Goal: Information Seeking & Learning: Learn about a topic

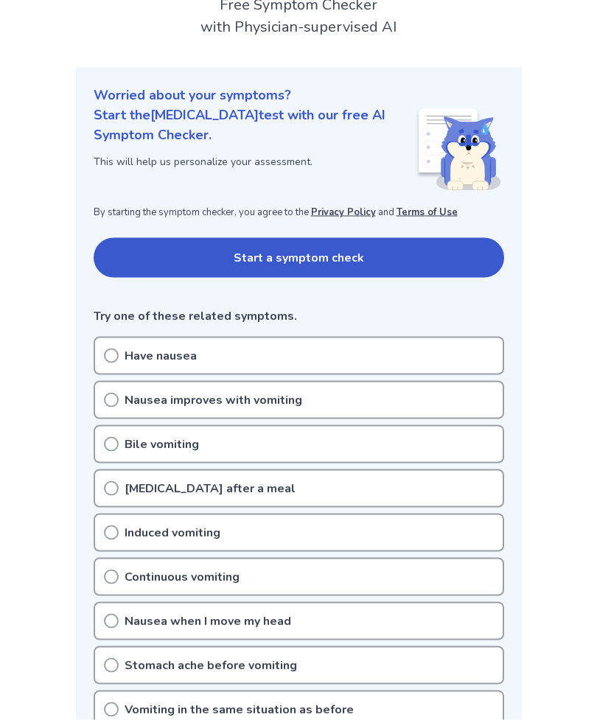
scroll to position [142, 0]
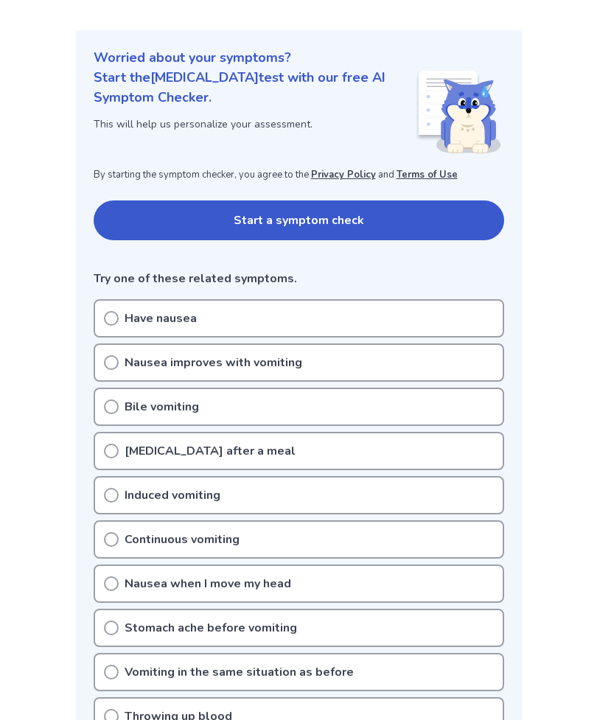
click at [456, 323] on div "Have nausea" at bounding box center [299, 318] width 410 height 38
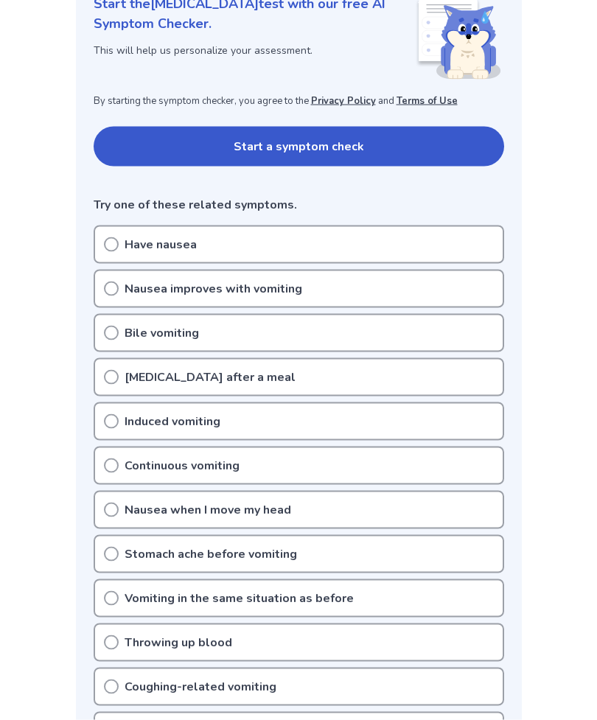
scroll to position [217, 0]
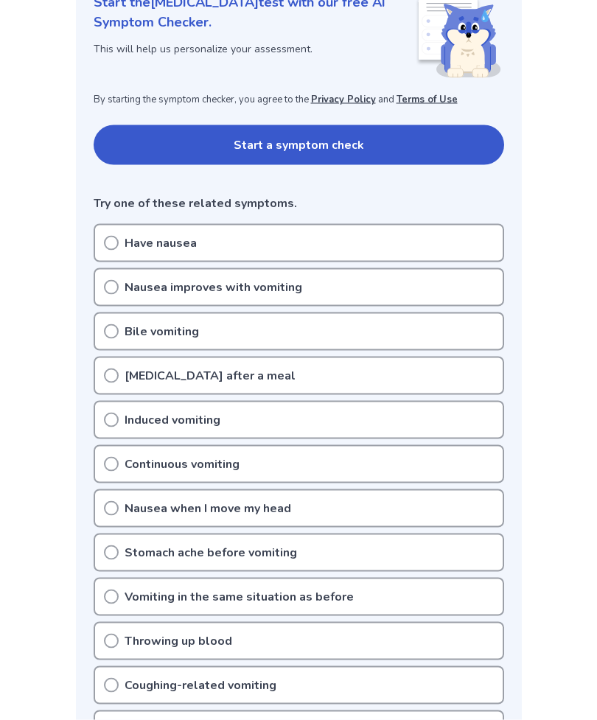
click at [110, 236] on icon at bounding box center [111, 243] width 15 height 15
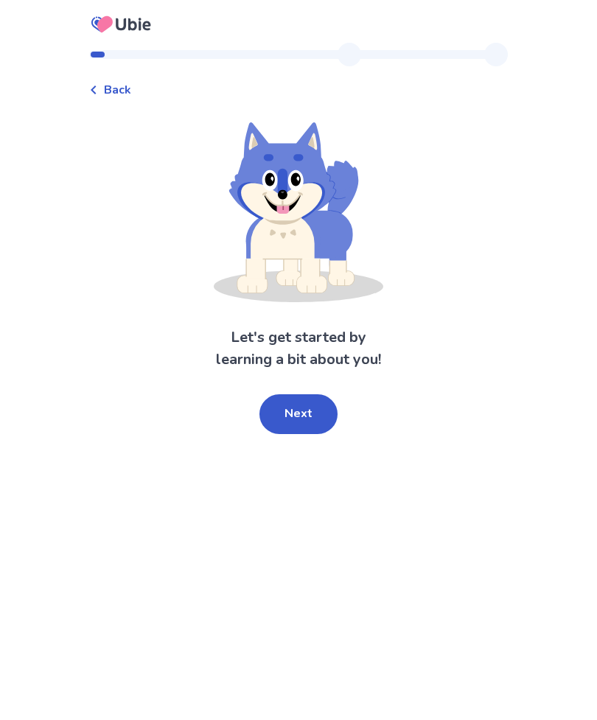
click at [317, 407] on button "Next" at bounding box center [298, 414] width 78 height 40
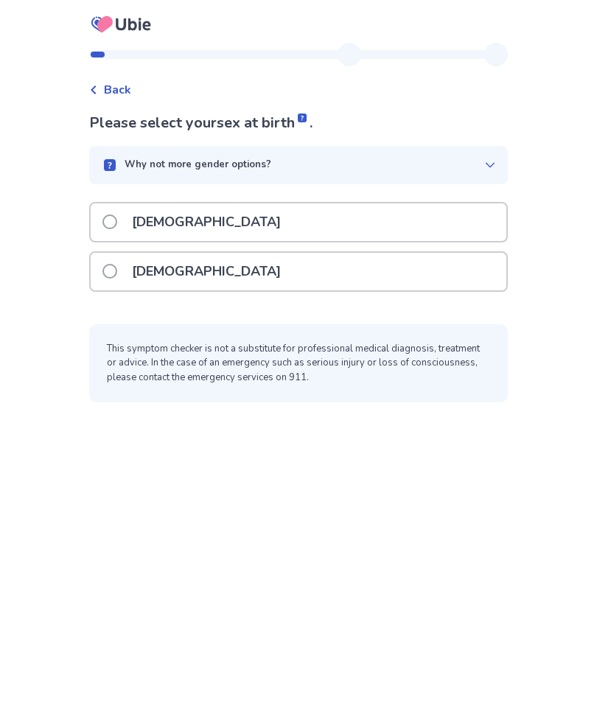
click at [130, 217] on label "Male" at bounding box center [195, 222] width 187 height 38
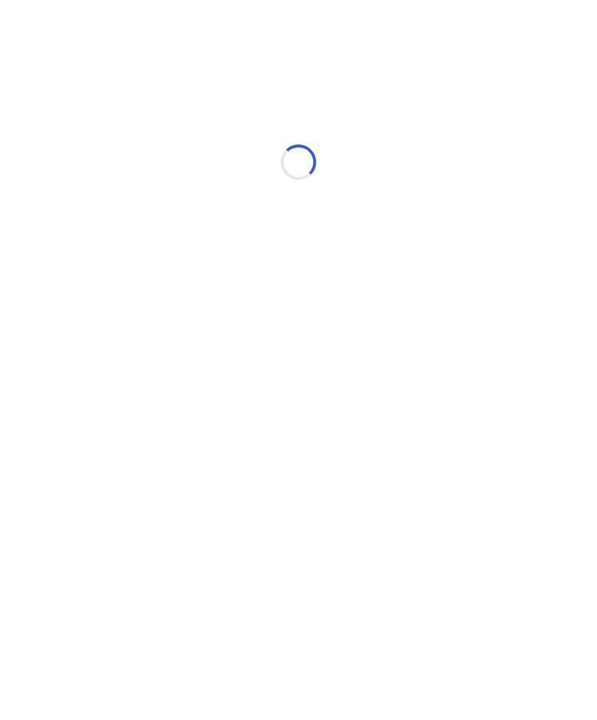
click at [116, 191] on div "Loading..." at bounding box center [298, 162] width 418 height 295
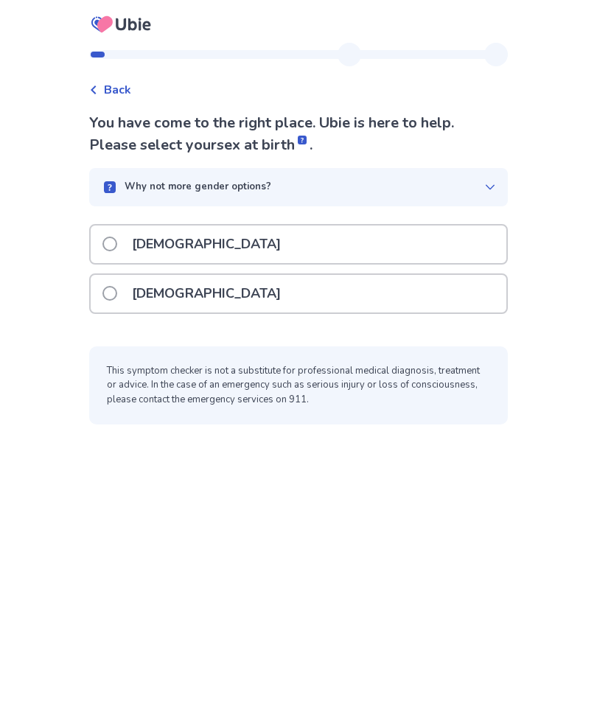
click at [127, 297] on label "Female" at bounding box center [195, 294] width 187 height 38
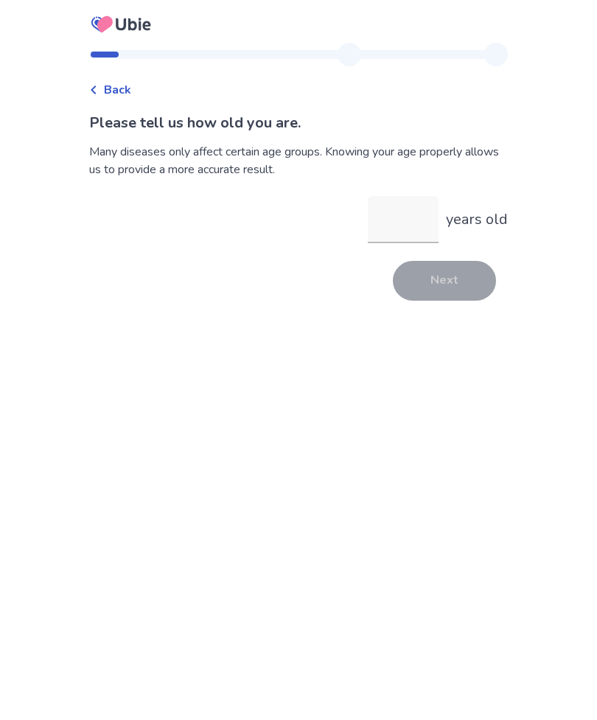
click at [399, 236] on input "years old" at bounding box center [402, 219] width 71 height 47
click at [453, 286] on button "Next" at bounding box center [444, 281] width 103 height 40
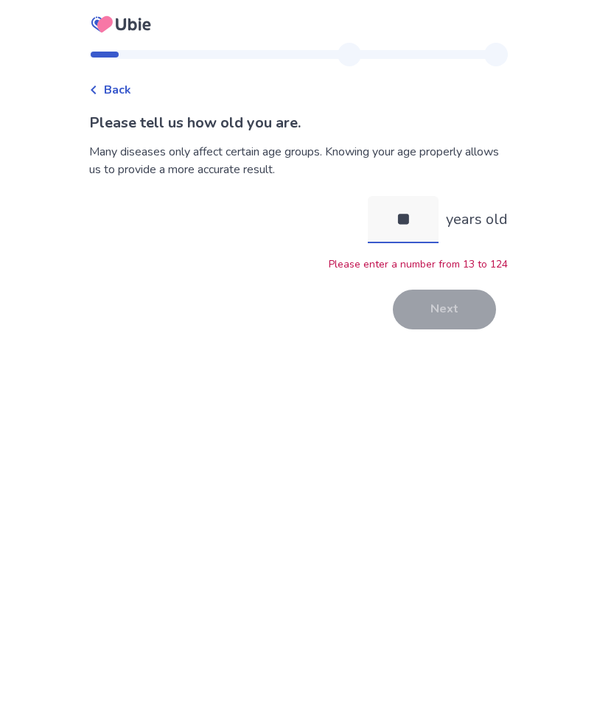
click at [419, 221] on input "**" at bounding box center [402, 219] width 71 height 47
type input "**"
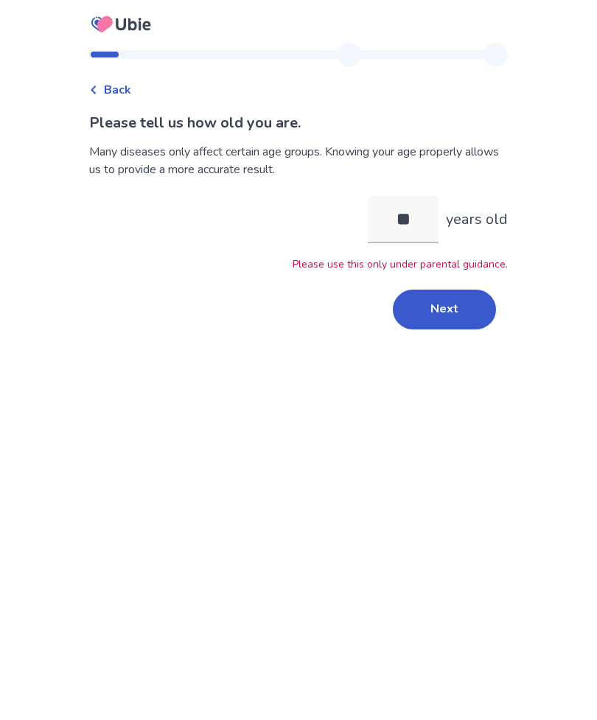
click at [436, 327] on button "Next" at bounding box center [444, 309] width 103 height 40
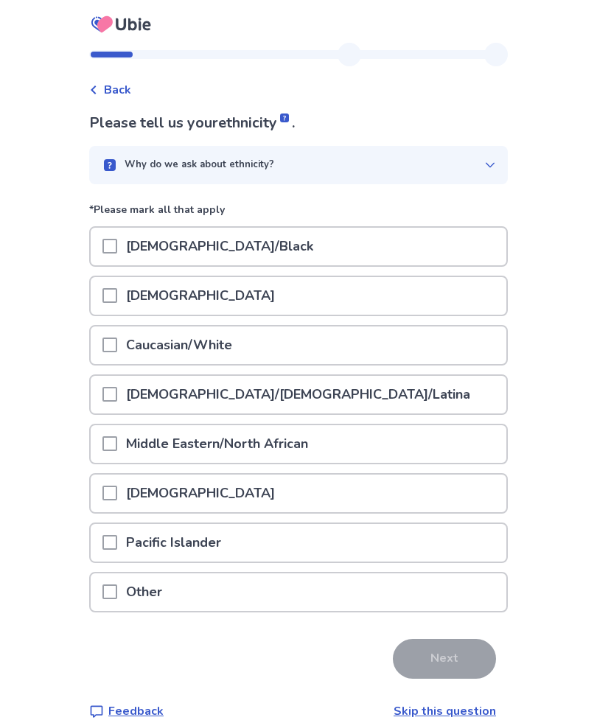
click at [117, 340] on span at bounding box center [109, 344] width 15 height 15
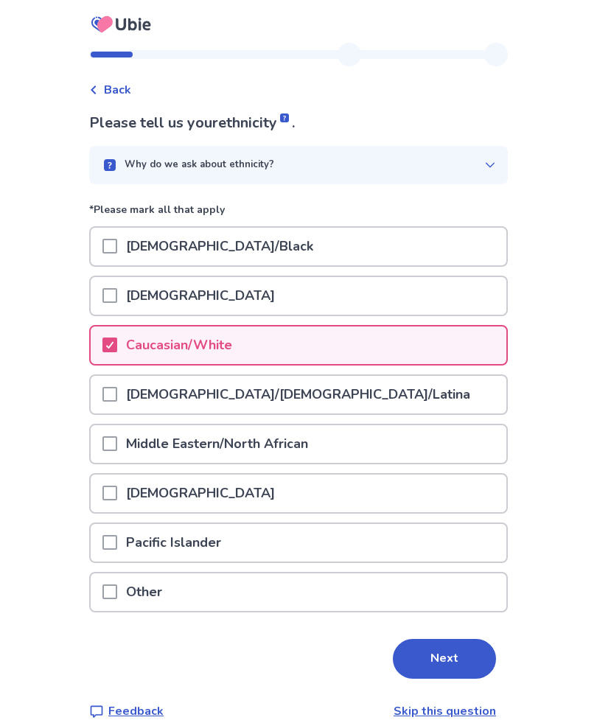
click at [135, 341] on p "Caucasian/White" at bounding box center [179, 345] width 124 height 38
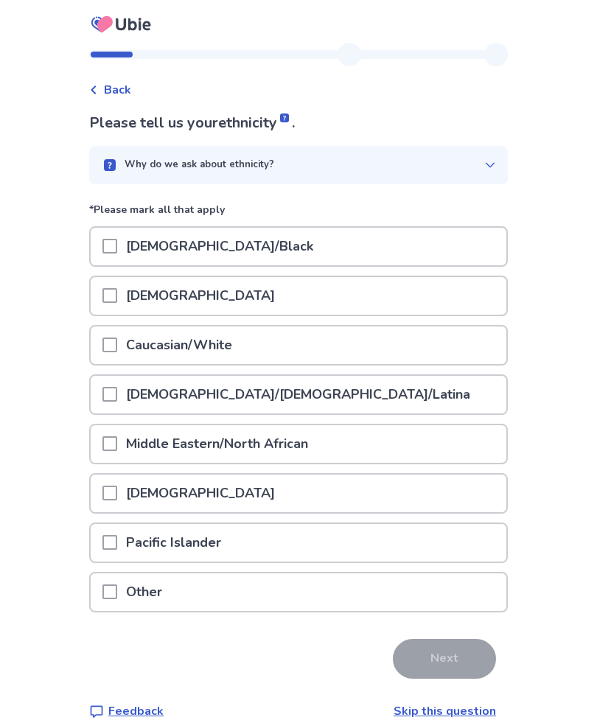
click at [116, 446] on span at bounding box center [109, 443] width 15 height 15
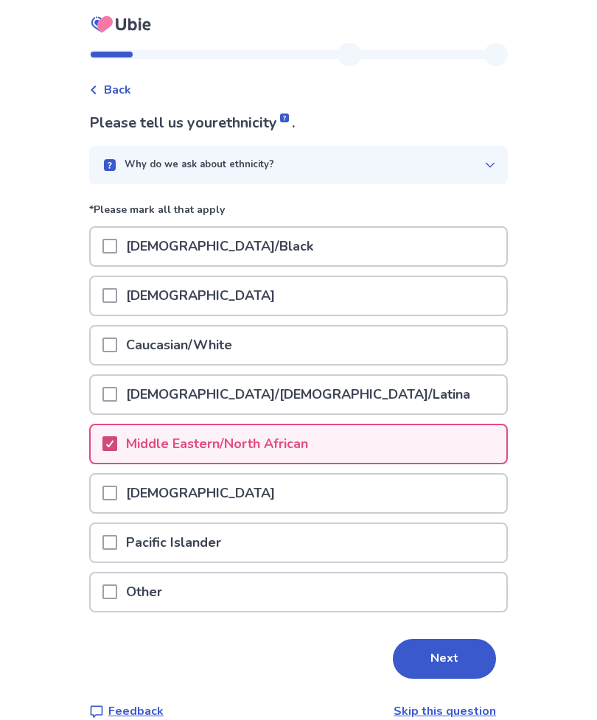
click at [436, 652] on button "Next" at bounding box center [444, 659] width 103 height 40
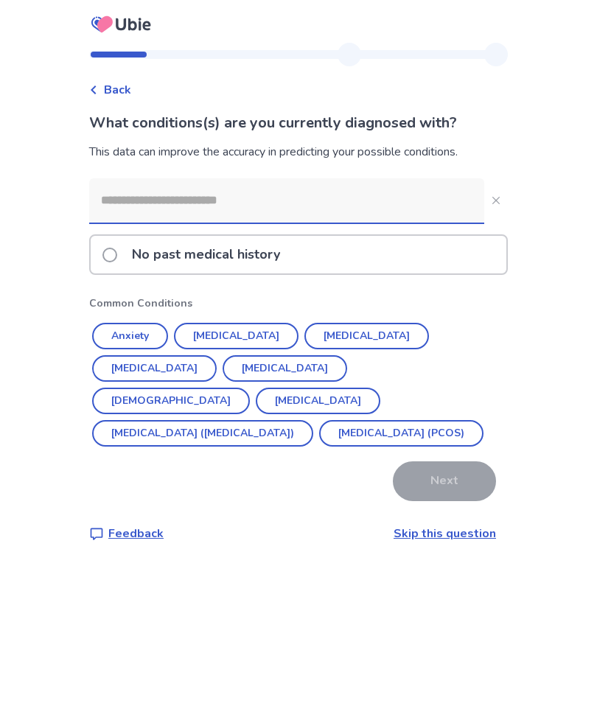
click at [141, 338] on button "Anxiety" at bounding box center [130, 336] width 76 height 27
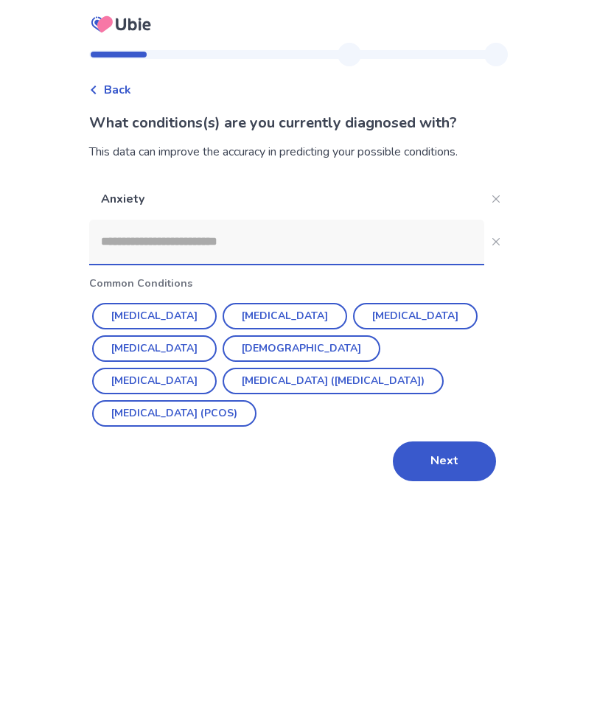
click at [253, 381] on button "Irritable Bowel Syndrome (IBS)" at bounding box center [332, 380] width 221 height 27
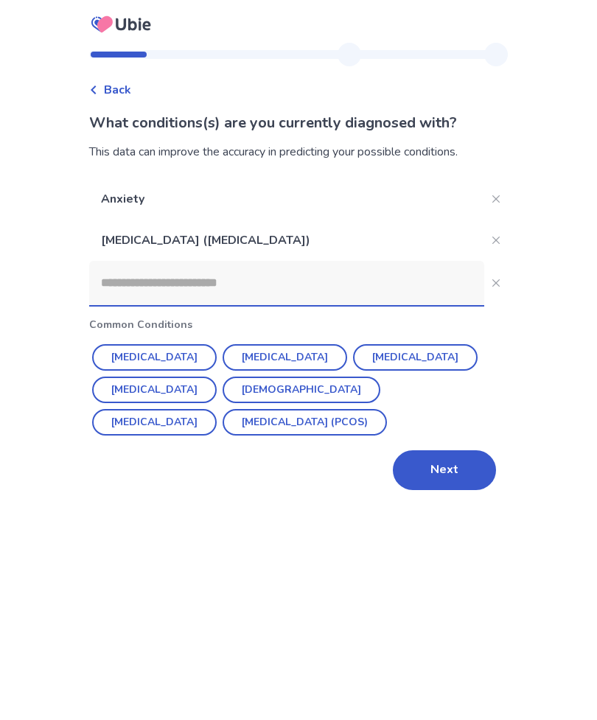
click at [437, 454] on button "Next" at bounding box center [444, 470] width 103 height 40
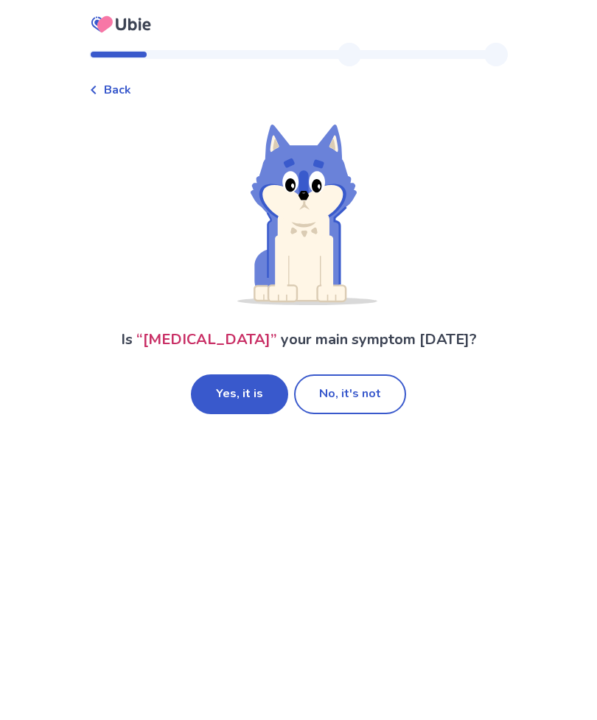
click at [378, 395] on button "No, it's not" at bounding box center [350, 394] width 112 height 40
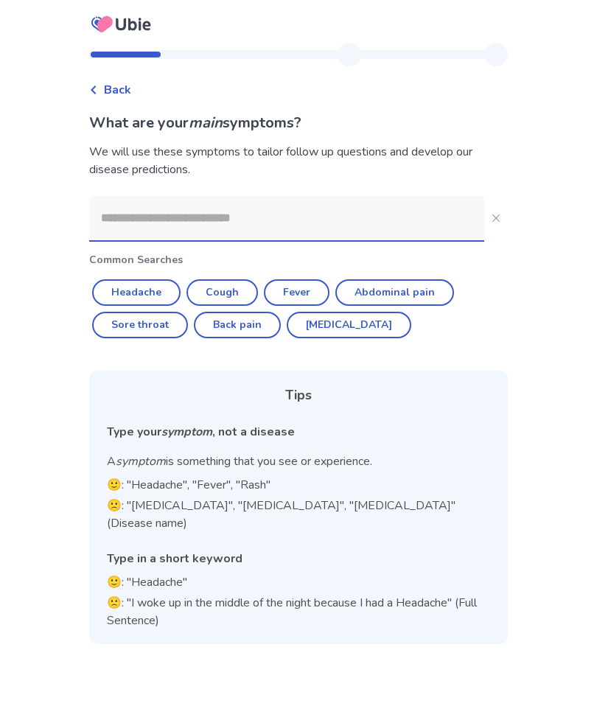
click at [178, 217] on input at bounding box center [286, 218] width 395 height 44
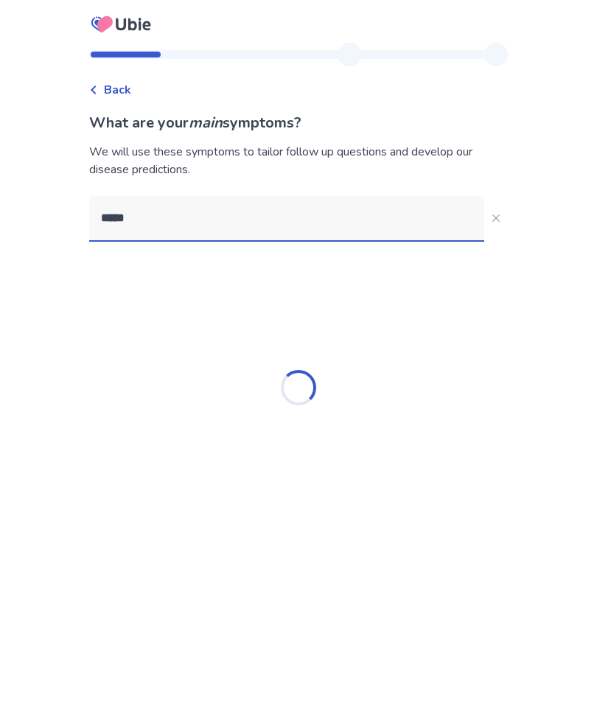
type input "******"
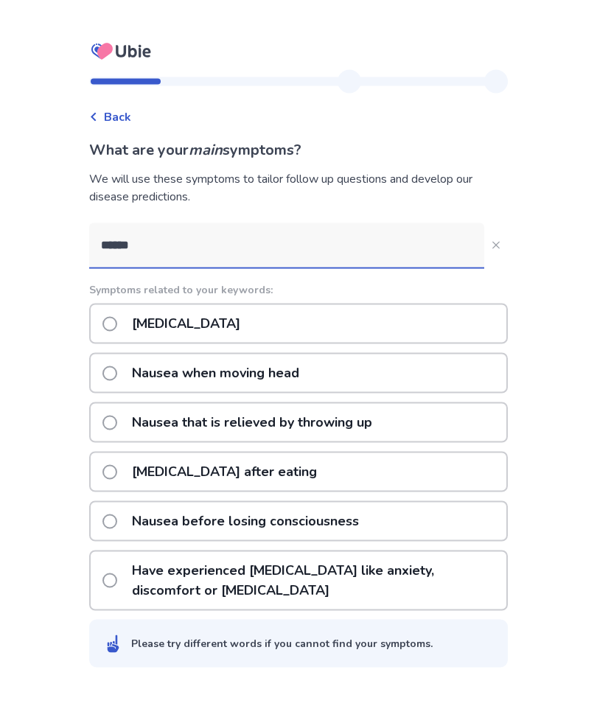
scroll to position [29, 0]
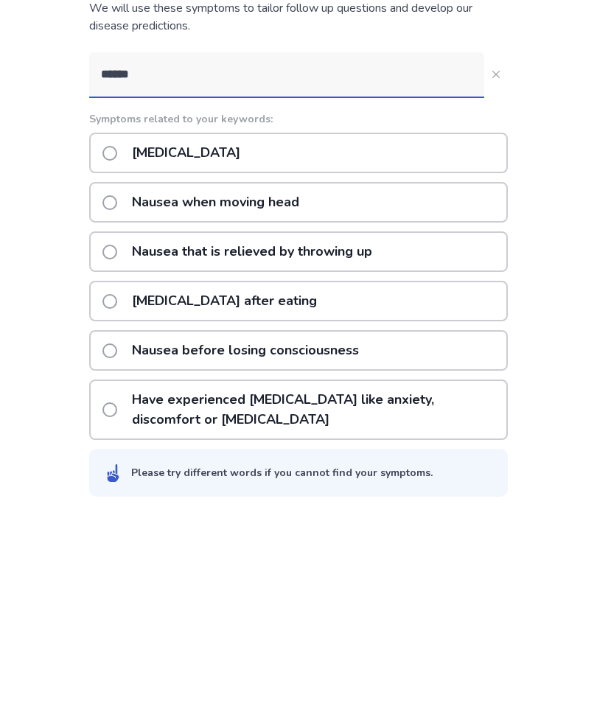
click at [139, 278] on p "[MEDICAL_DATA]" at bounding box center [186, 297] width 126 height 38
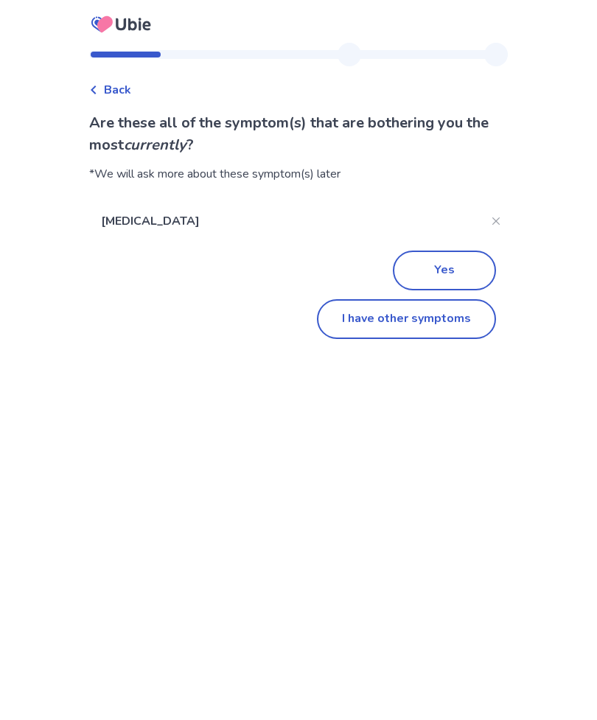
click at [443, 315] on button "I have other symptoms" at bounding box center [406, 319] width 179 height 40
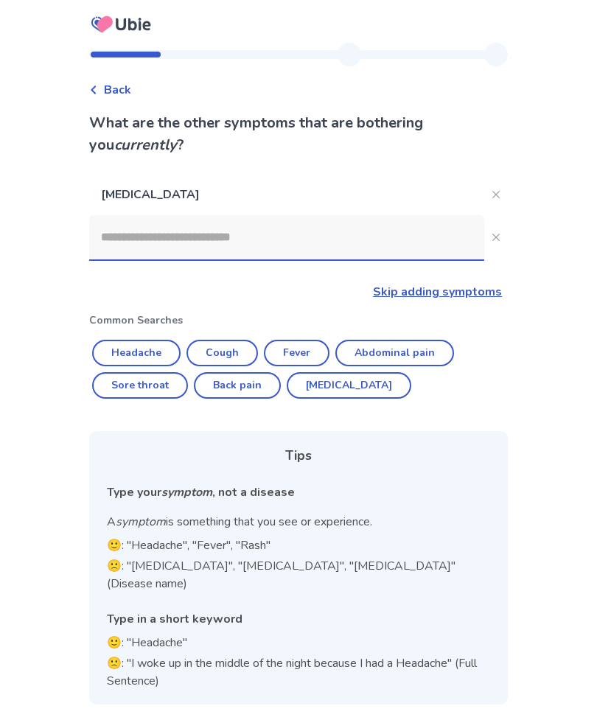
scroll to position [47, 0]
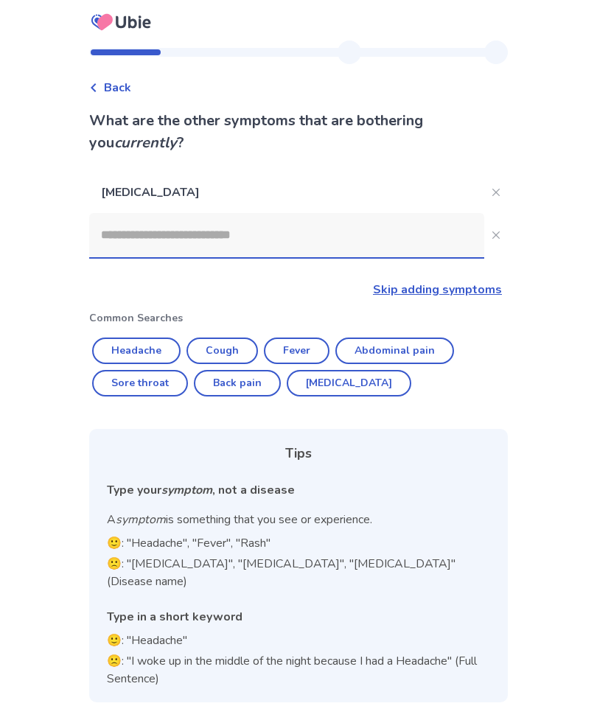
click at [463, 281] on link "Skip adding symptoms" at bounding box center [437, 289] width 129 height 16
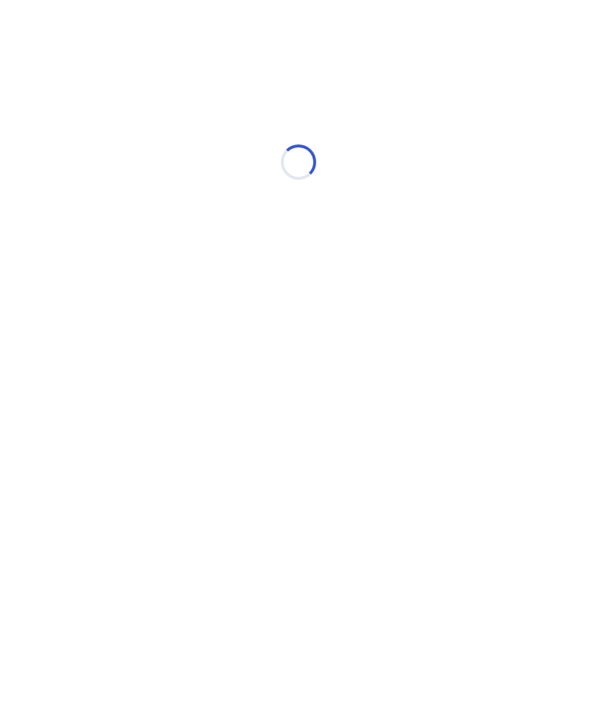
scroll to position [0, 0]
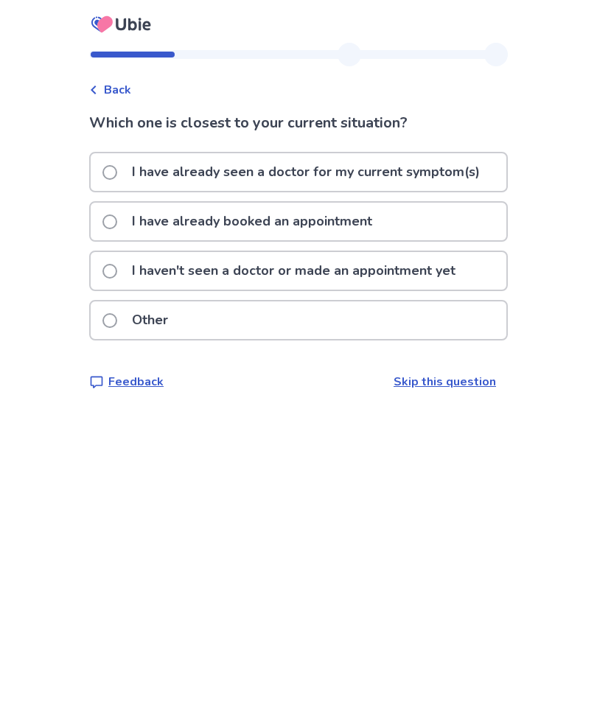
click at [132, 274] on p "I haven't seen a doctor or made an appointment yet" at bounding box center [293, 271] width 341 height 38
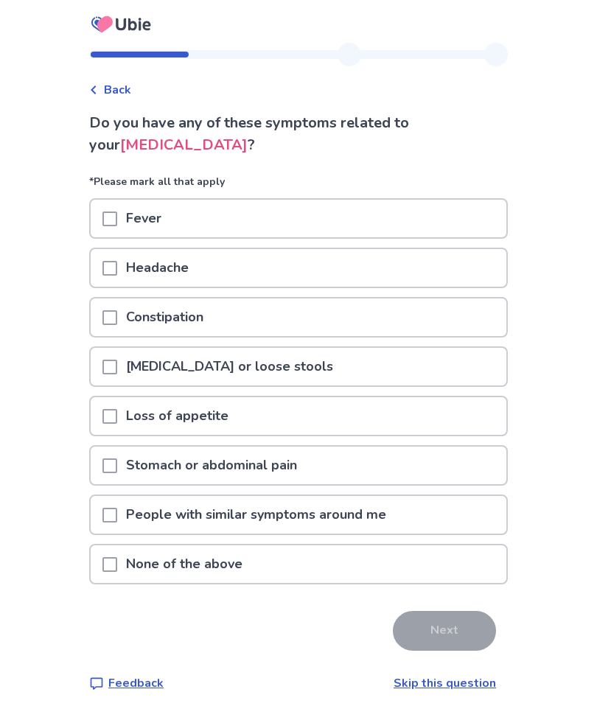
click at [150, 555] on p "None of the above" at bounding box center [184, 564] width 134 height 38
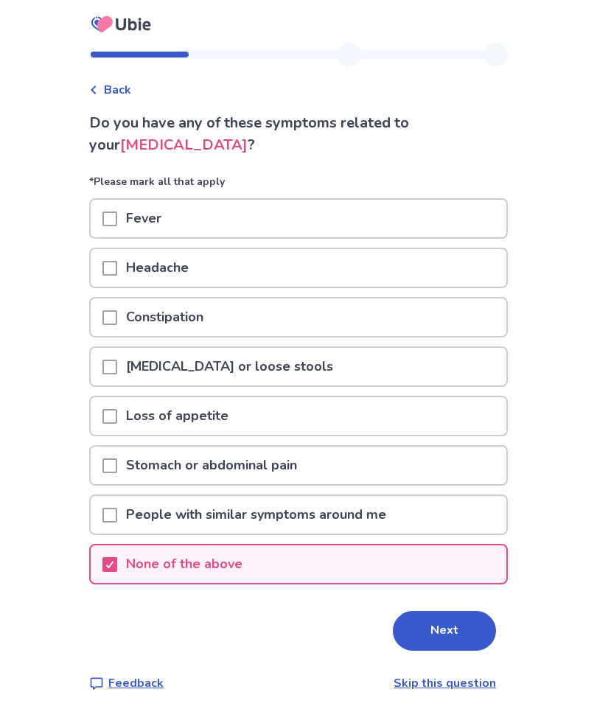
click at [426, 620] on button "Next" at bounding box center [444, 631] width 103 height 40
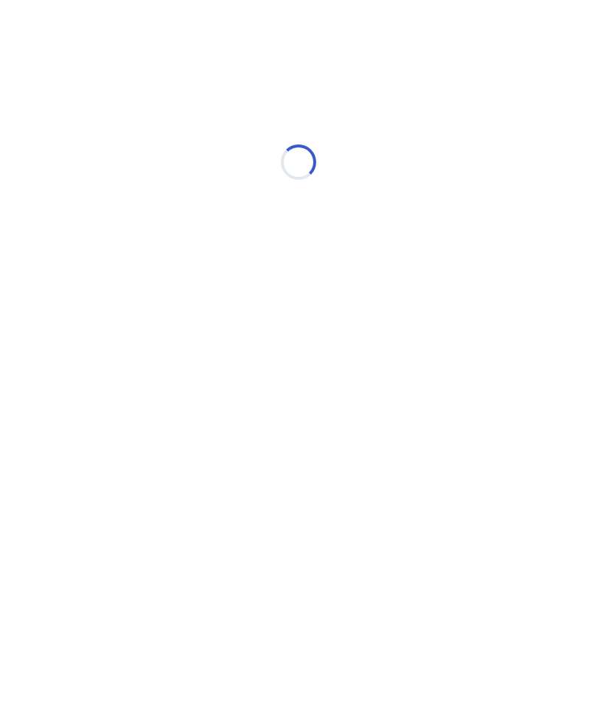
select select "*"
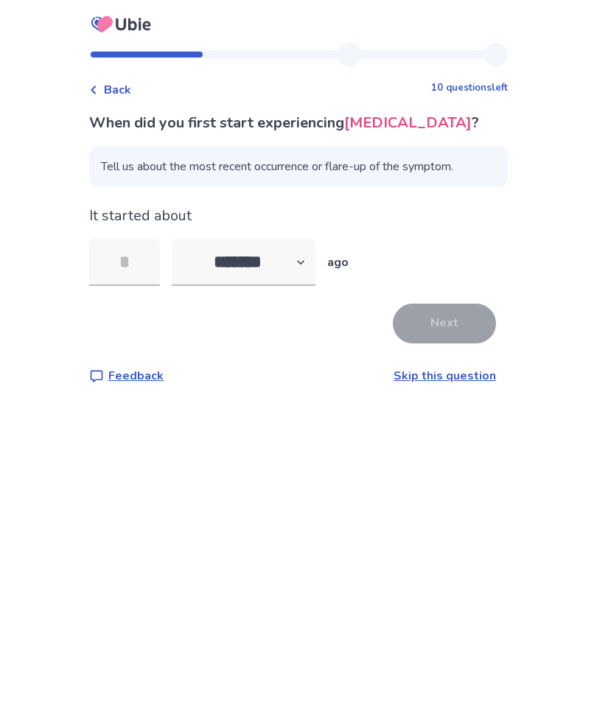
click at [132, 258] on input "tel" at bounding box center [124, 262] width 71 height 47
type input "*"
click at [458, 333] on button "Next" at bounding box center [444, 323] width 103 height 40
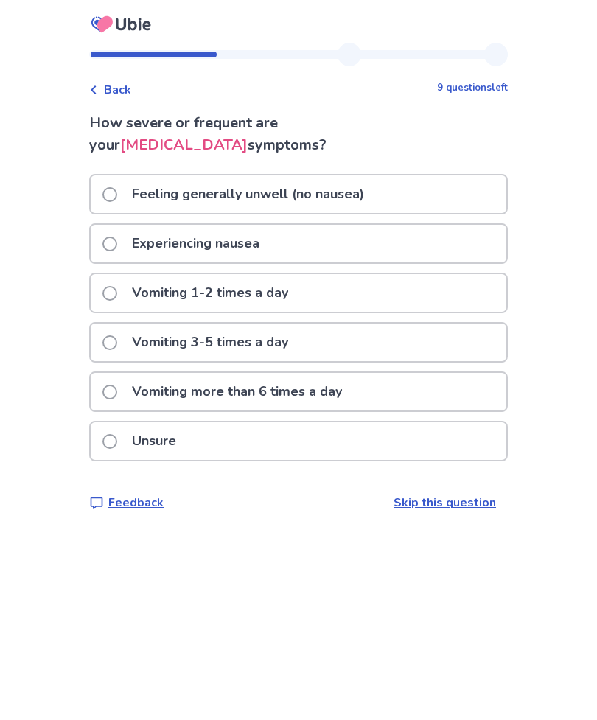
click at [124, 238] on label "Experiencing nausea" at bounding box center [185, 244] width 166 height 38
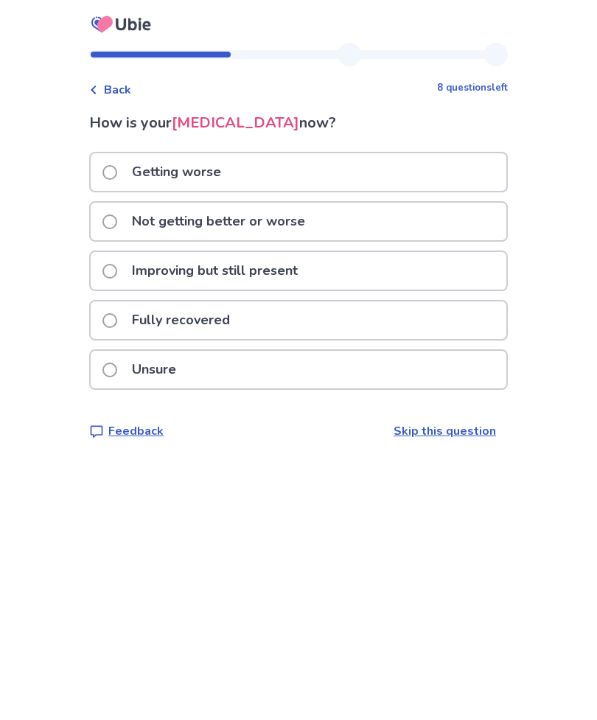
click at [143, 266] on p "Improving but still present" at bounding box center [214, 271] width 183 height 38
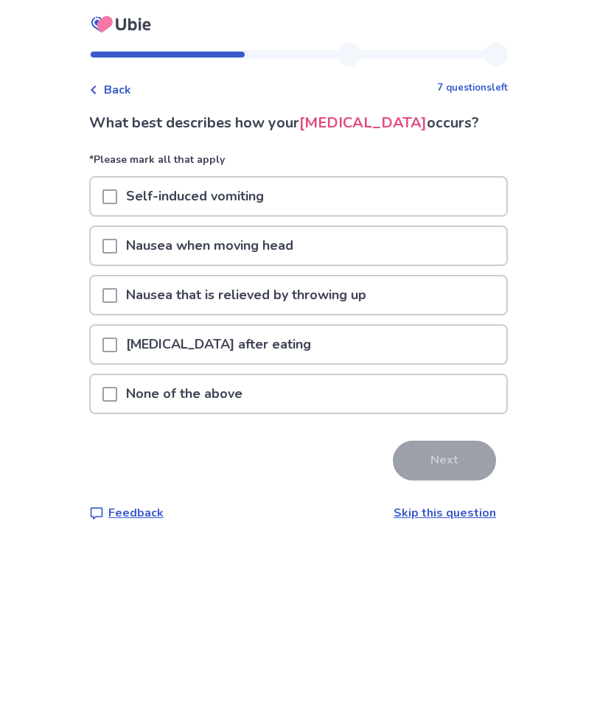
click at [137, 393] on p "None of the above" at bounding box center [184, 394] width 134 height 38
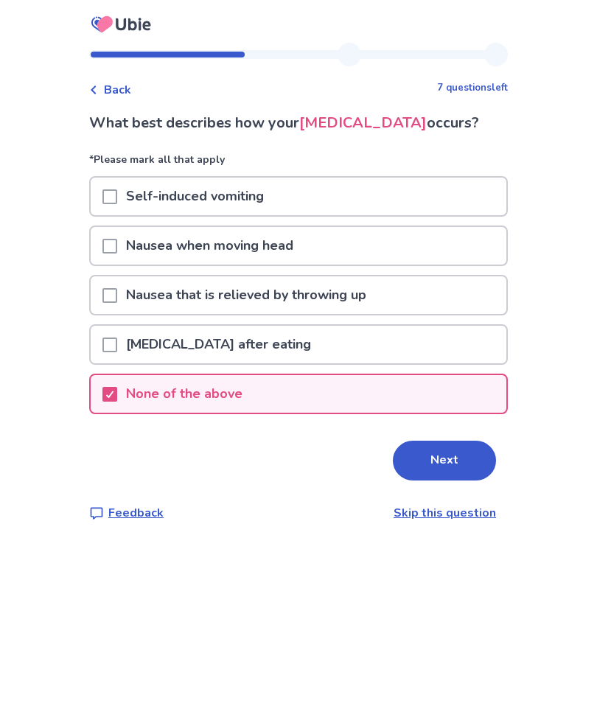
click at [433, 453] on button "Next" at bounding box center [444, 460] width 103 height 40
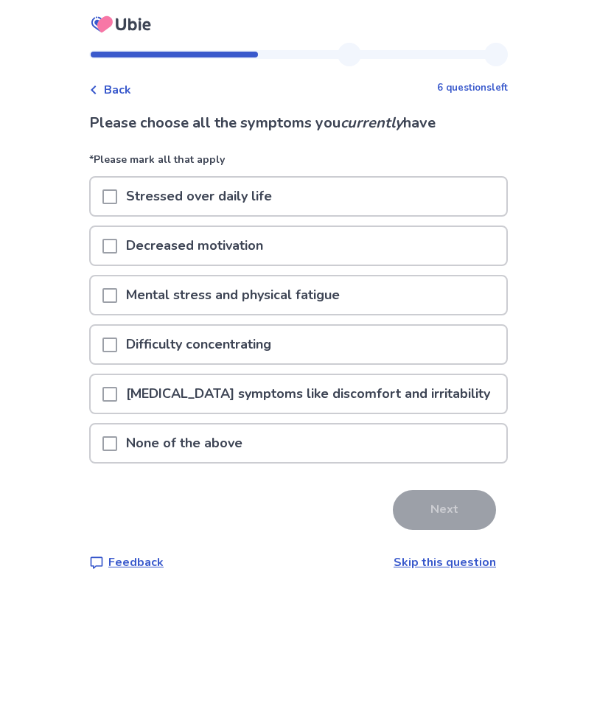
click at [117, 199] on span at bounding box center [109, 196] width 15 height 15
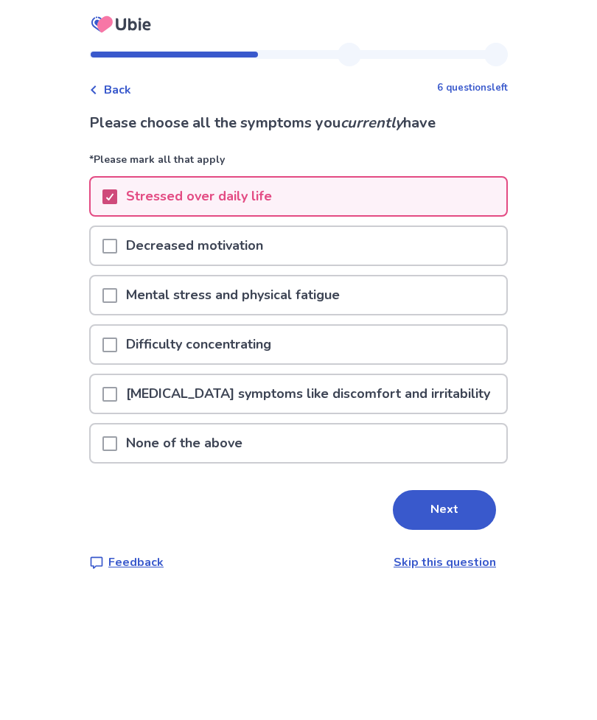
click at [429, 507] on button "Next" at bounding box center [444, 510] width 103 height 40
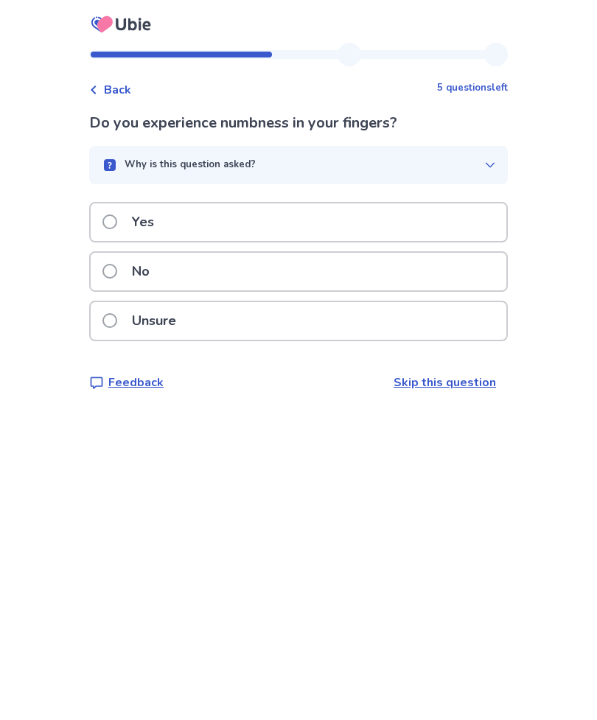
click at [464, 172] on button "Why is this question asked?" at bounding box center [298, 165] width 418 height 38
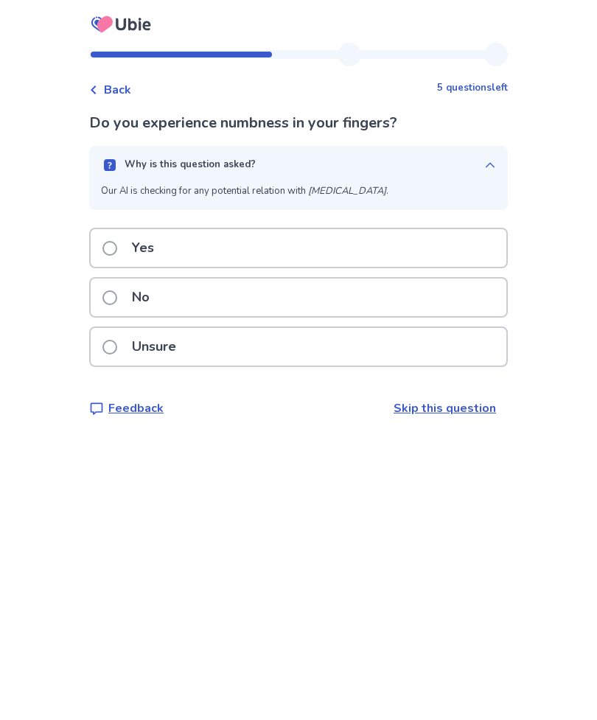
click at [478, 171] on button "Why is this question asked?" at bounding box center [298, 165] width 418 height 38
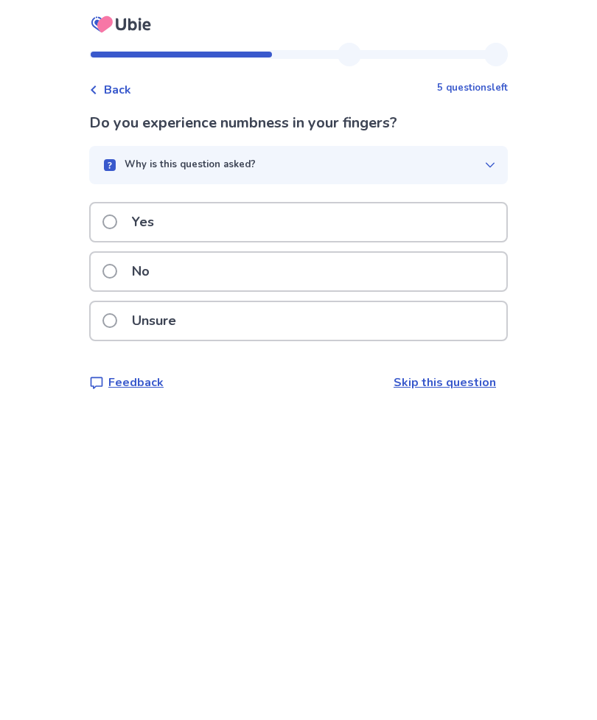
click at [117, 268] on span at bounding box center [109, 271] width 15 height 15
click at [115, 264] on span at bounding box center [109, 271] width 15 height 15
click at [114, 218] on span at bounding box center [109, 221] width 15 height 15
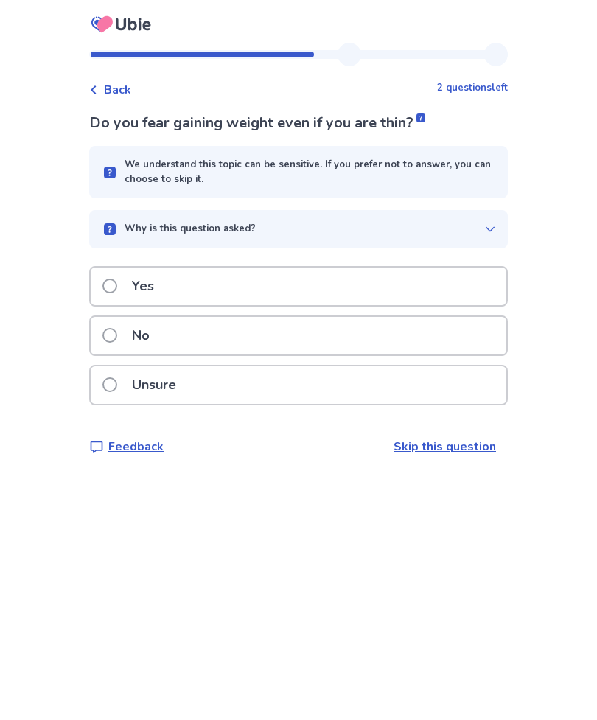
click at [137, 372] on p "Unsure" at bounding box center [154, 385] width 62 height 38
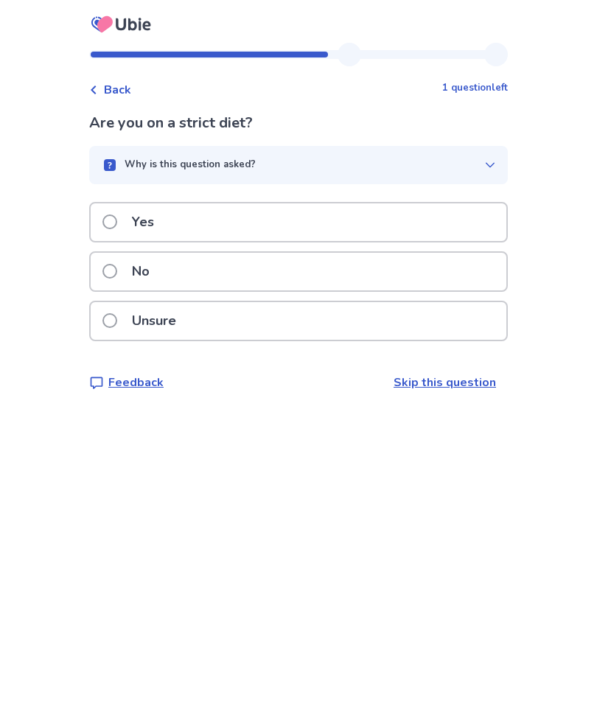
click at [129, 272] on label "No" at bounding box center [130, 272] width 56 height 38
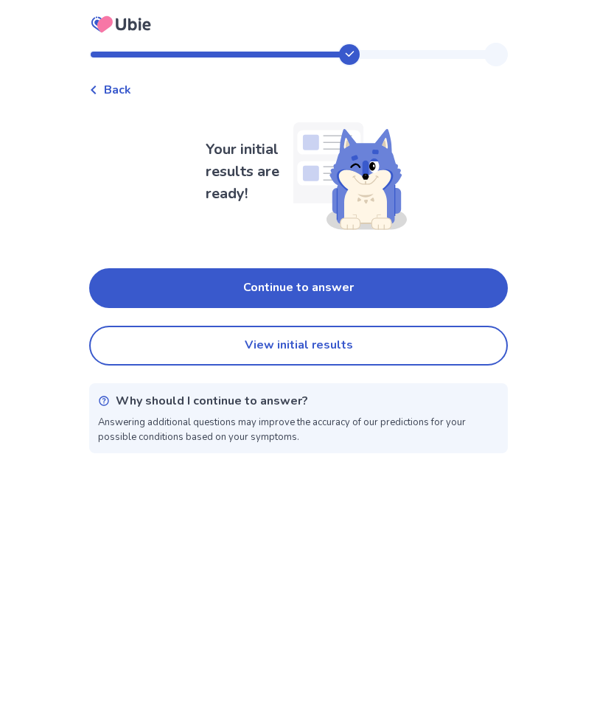
click at [147, 275] on button "Continue to answer" at bounding box center [298, 288] width 418 height 40
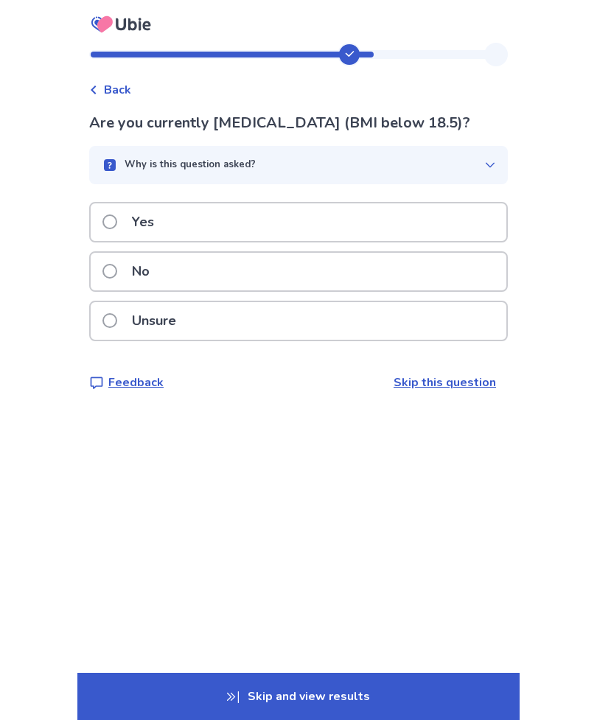
click at [113, 271] on span at bounding box center [109, 271] width 15 height 15
click at [127, 266] on label "No" at bounding box center [130, 272] width 56 height 38
click at [116, 267] on span at bounding box center [109, 271] width 15 height 15
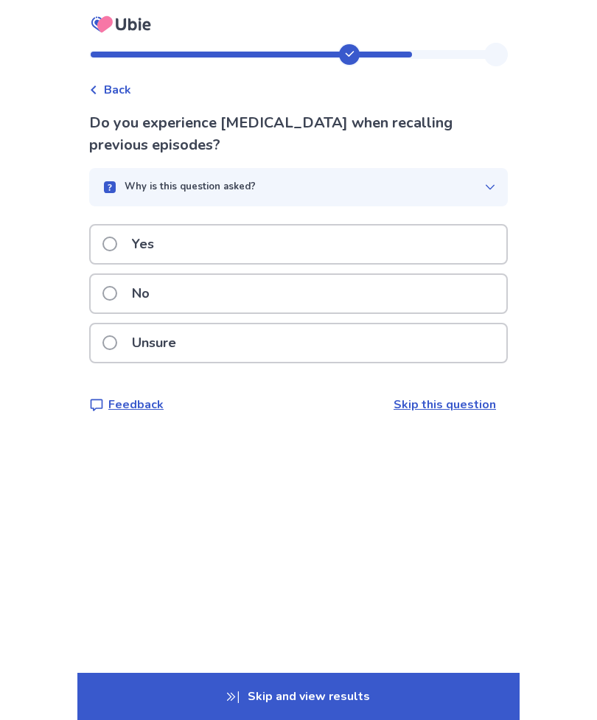
click at [117, 288] on span at bounding box center [109, 293] width 15 height 15
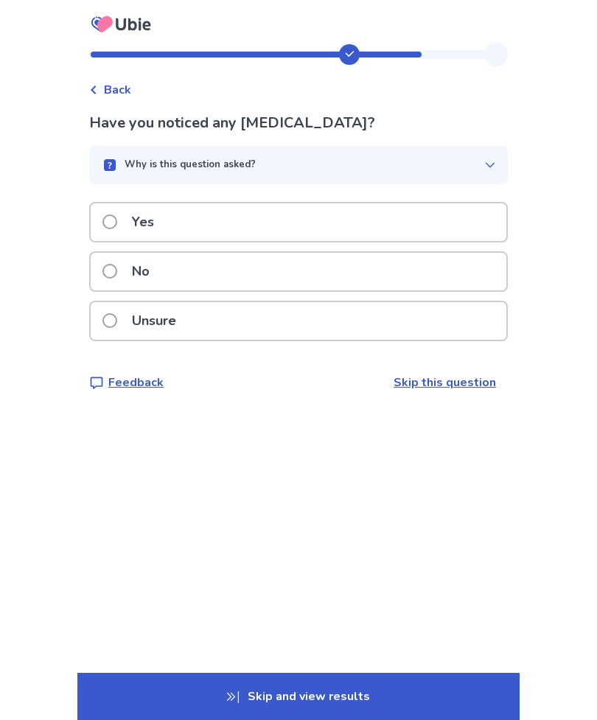
click at [132, 267] on p "No" at bounding box center [140, 272] width 35 height 38
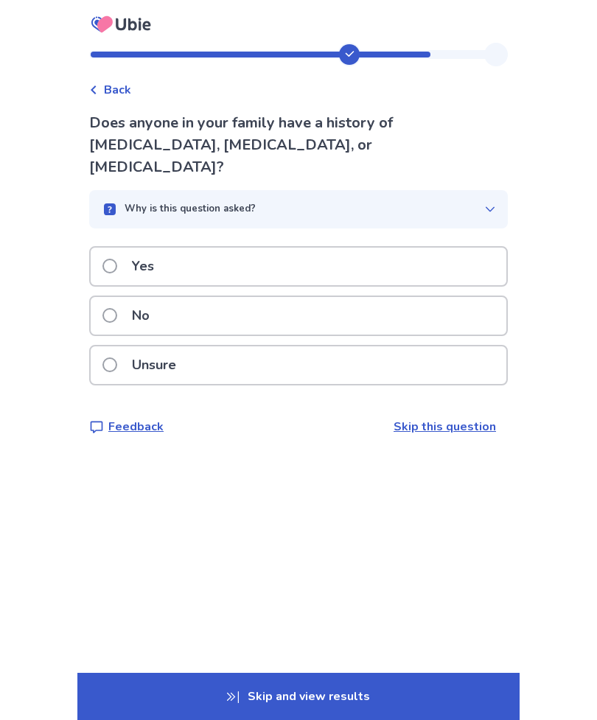
click at [130, 300] on label "No" at bounding box center [130, 316] width 56 height 38
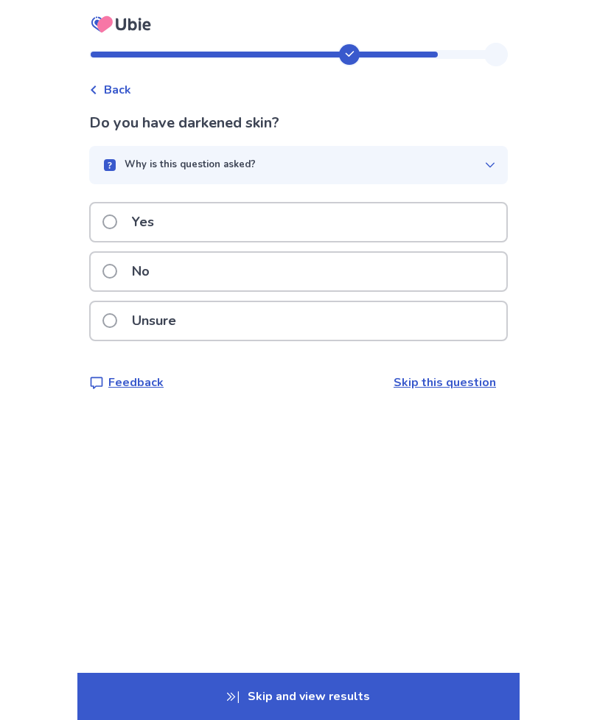
click at [138, 267] on p "No" at bounding box center [140, 272] width 35 height 38
click at [126, 270] on label "No" at bounding box center [130, 272] width 56 height 38
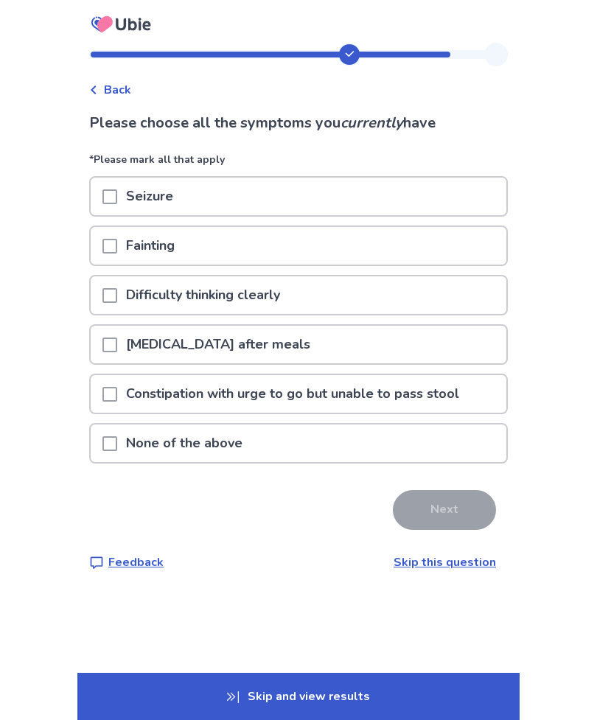
click at [152, 450] on p "None of the above" at bounding box center [184, 443] width 134 height 38
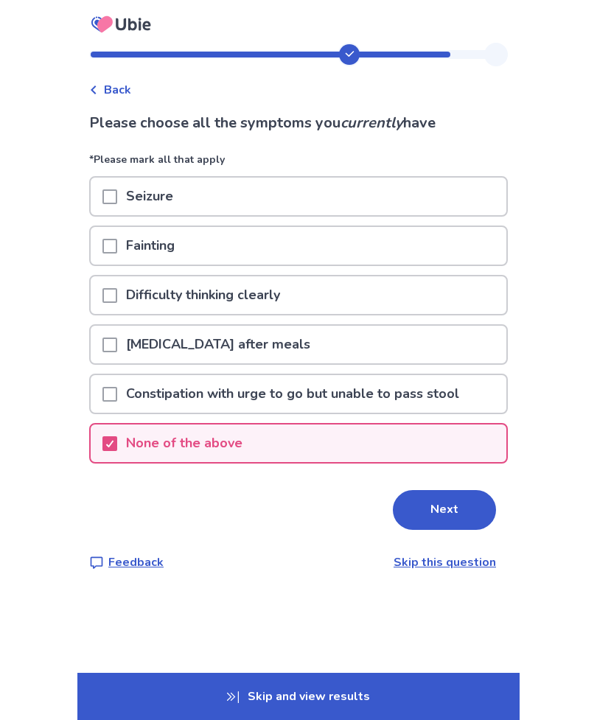
click at [437, 517] on button "Next" at bounding box center [444, 510] width 103 height 40
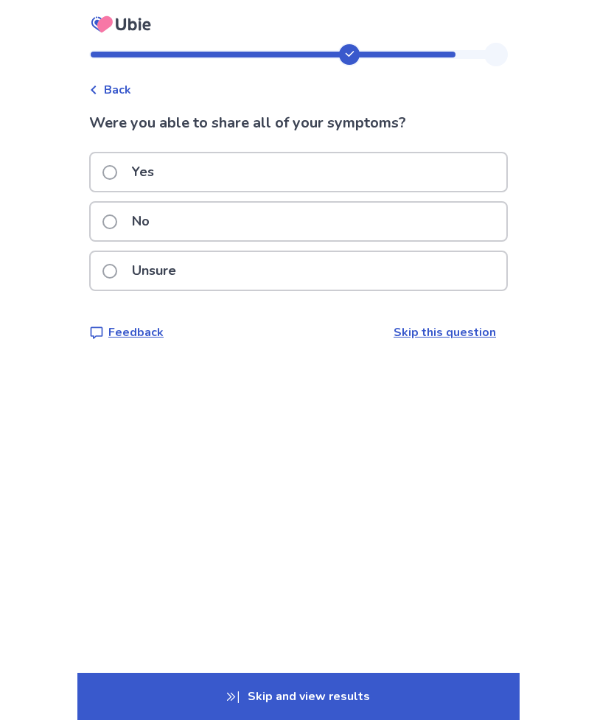
click at [124, 187] on label "Yes" at bounding box center [132, 172] width 60 height 38
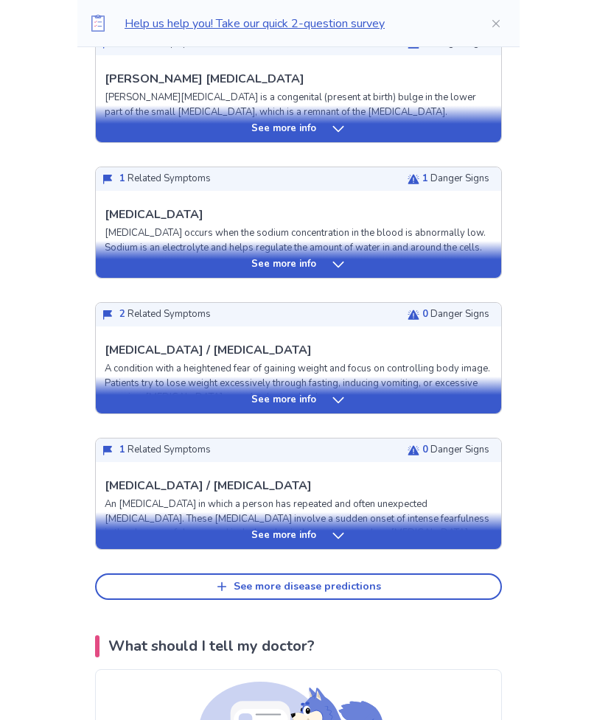
scroll to position [437, 0]
